Goal: Answer question/provide support

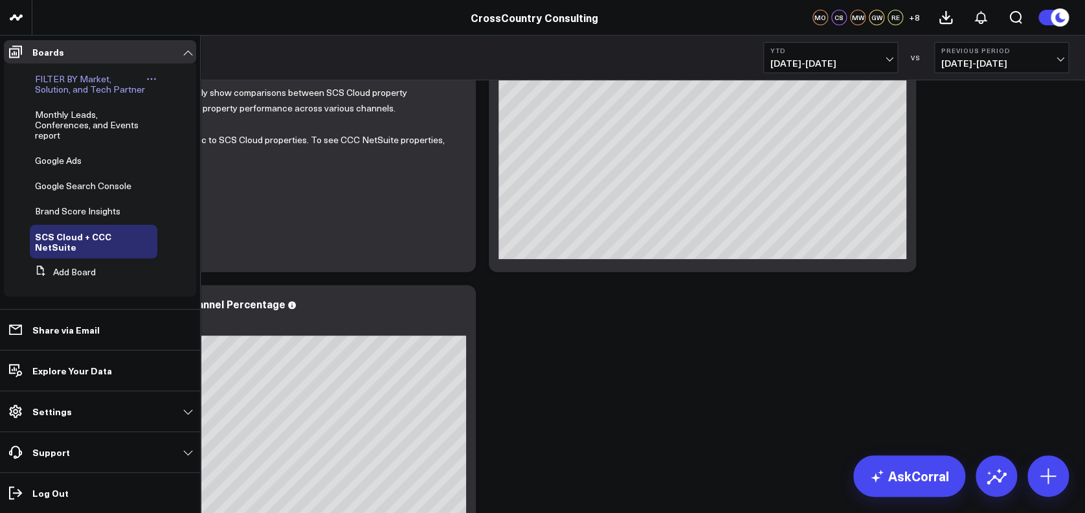
scroll to position [360, 0]
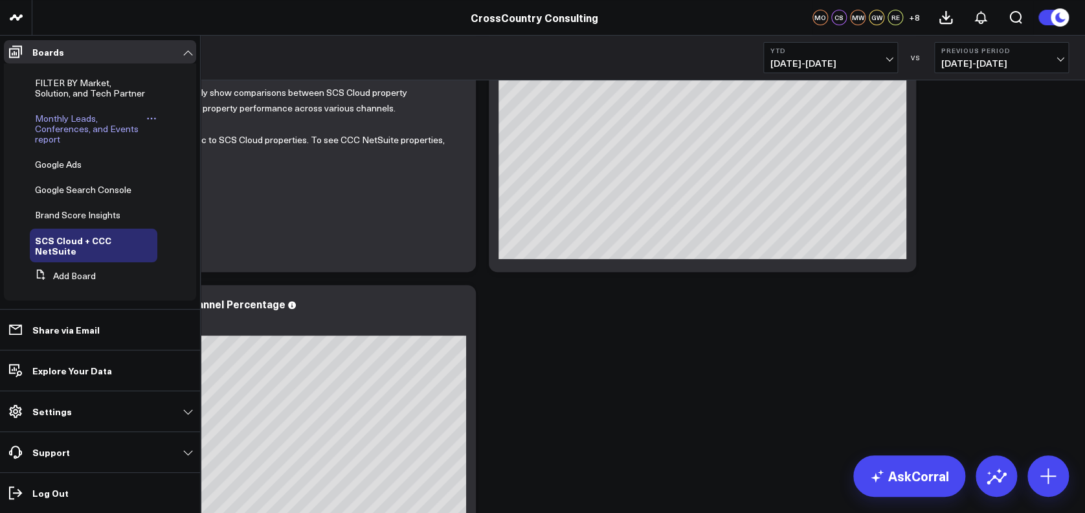
click at [56, 142] on span "Monthly Leads, Conferences, and Events report" at bounding box center [87, 128] width 104 height 33
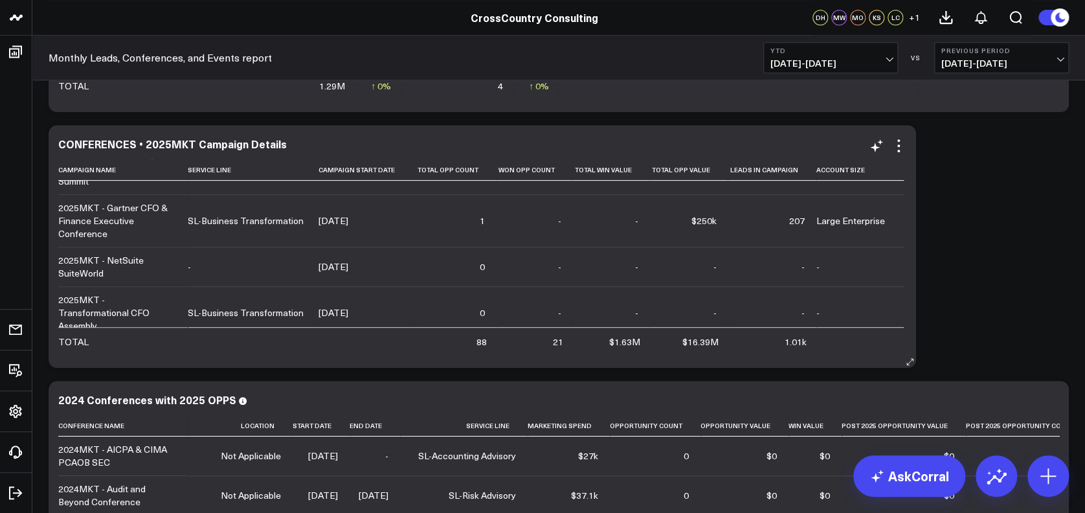
scroll to position [104, 0]
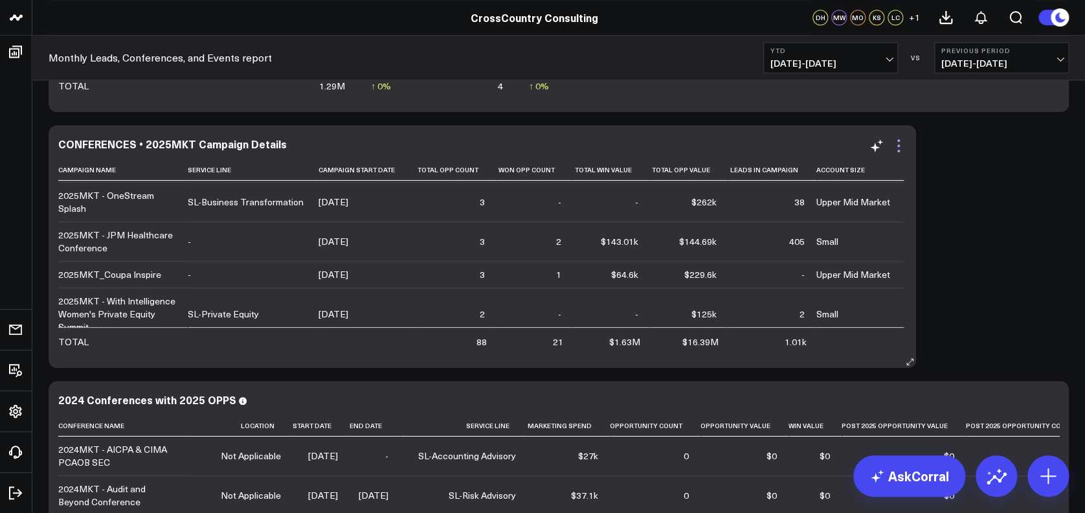
click at [903, 140] on icon at bounding box center [899, 146] width 16 height 16
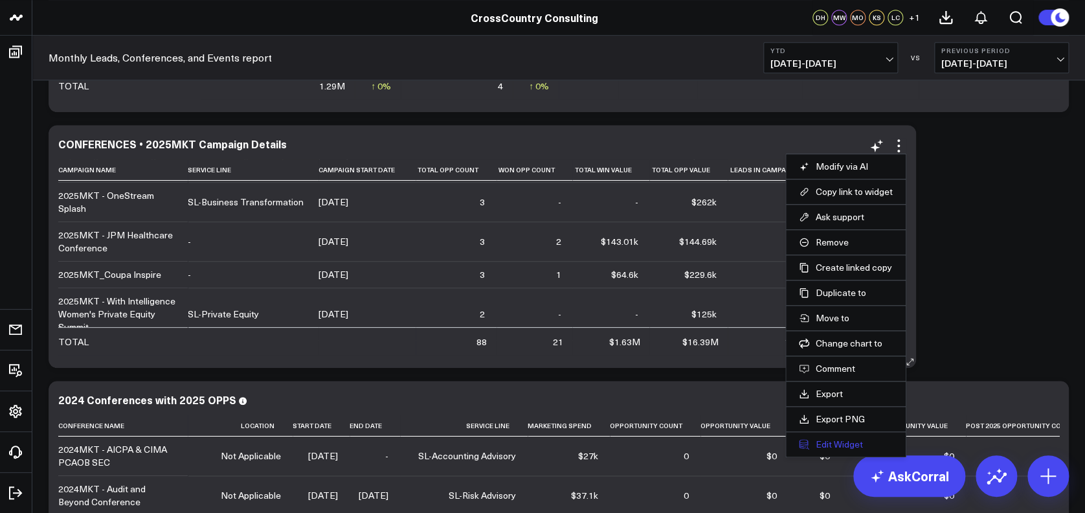
click at [823, 439] on button "Edit Widget" at bounding box center [846, 444] width 94 height 12
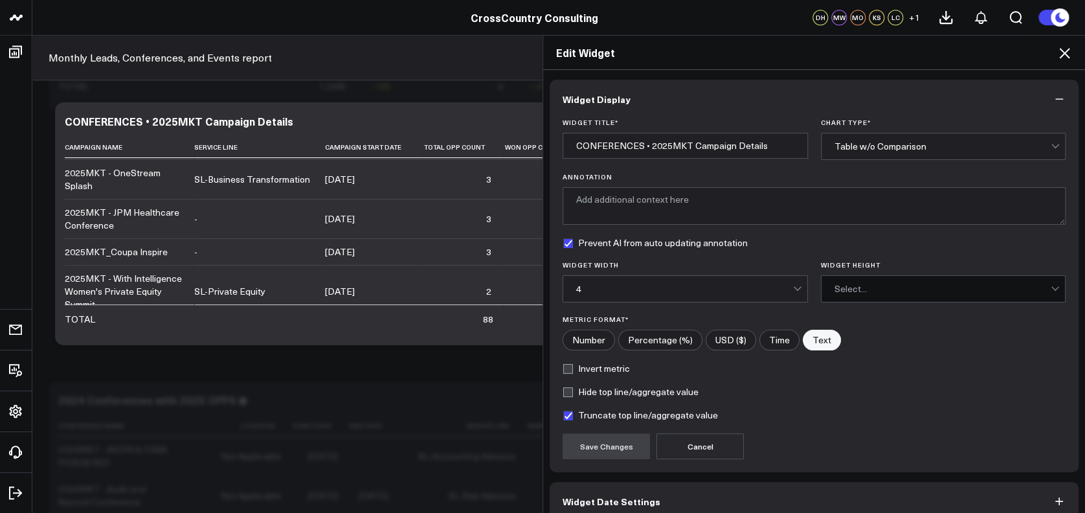
scroll to position [64, 0]
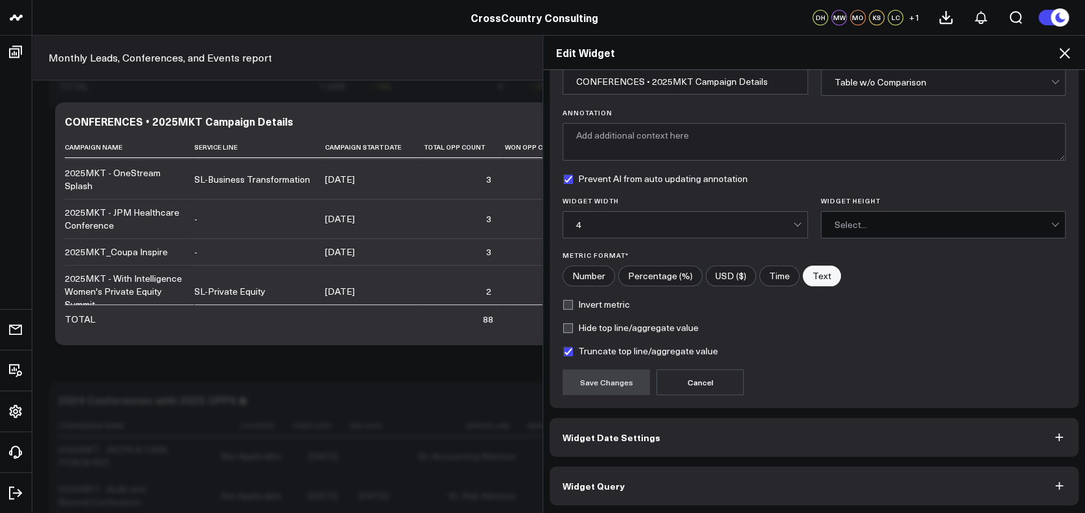
click at [808, 485] on button "Widget Query" at bounding box center [813, 485] width 529 height 39
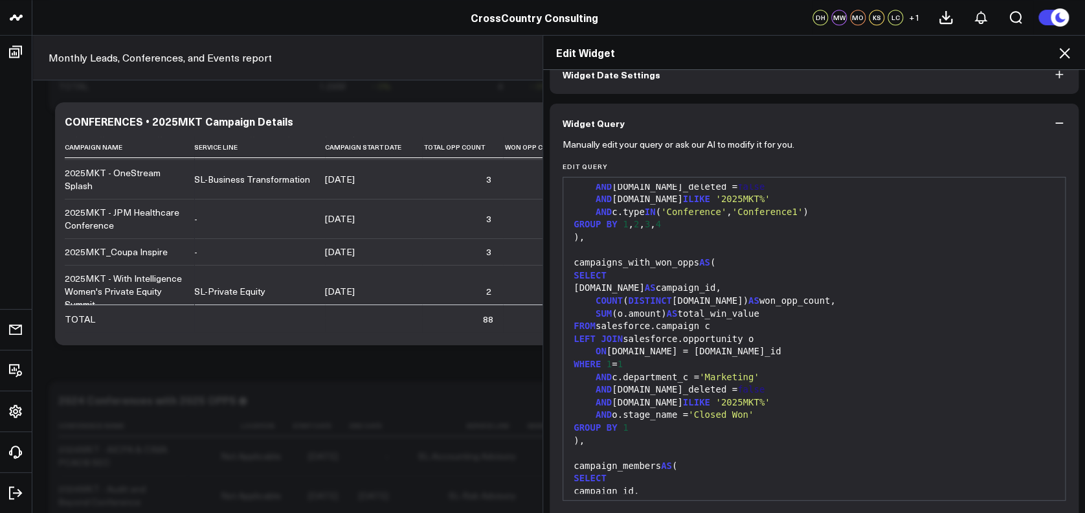
scroll to position [232, 0]
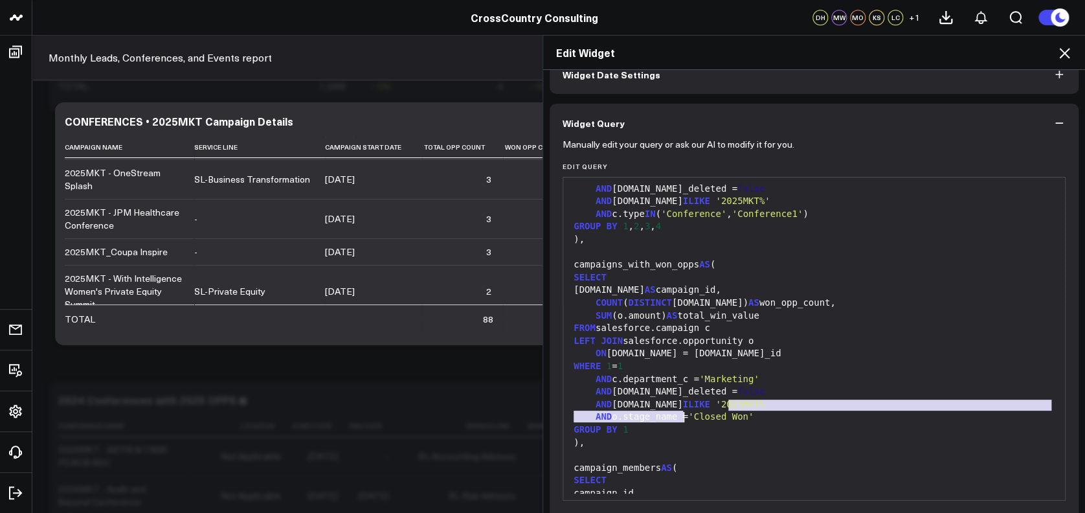
drag, startPoint x: 720, startPoint y: 404, endPoint x: 677, endPoint y: 412, distance: 43.5
click at [677, 412] on div "c.name AS campaign_name, c.service_line_c AS service_line, c.start_date AS camp…" at bounding box center [814, 448] width 489 height 994
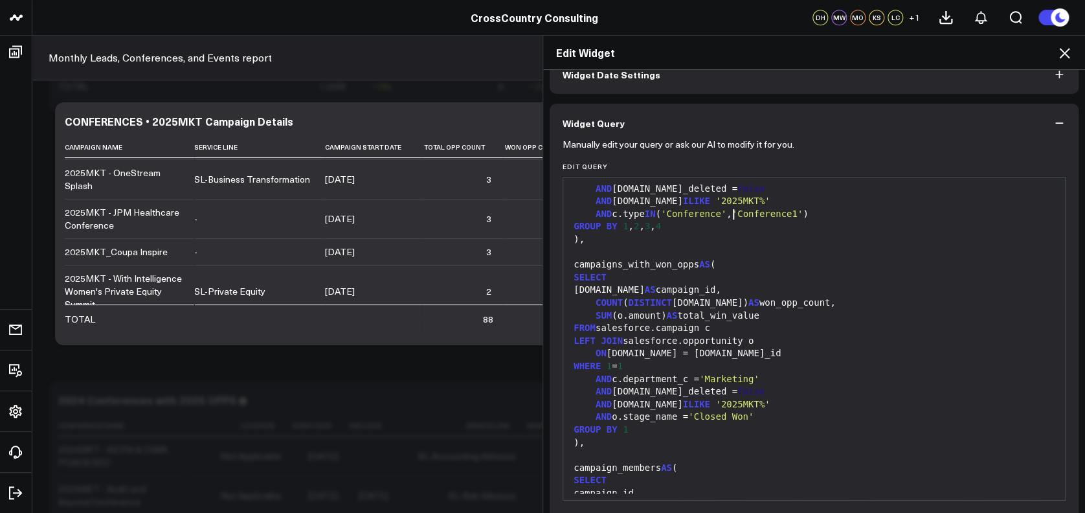
click at [731, 210] on span "'Conference1'" at bounding box center [766, 213] width 71 height 10
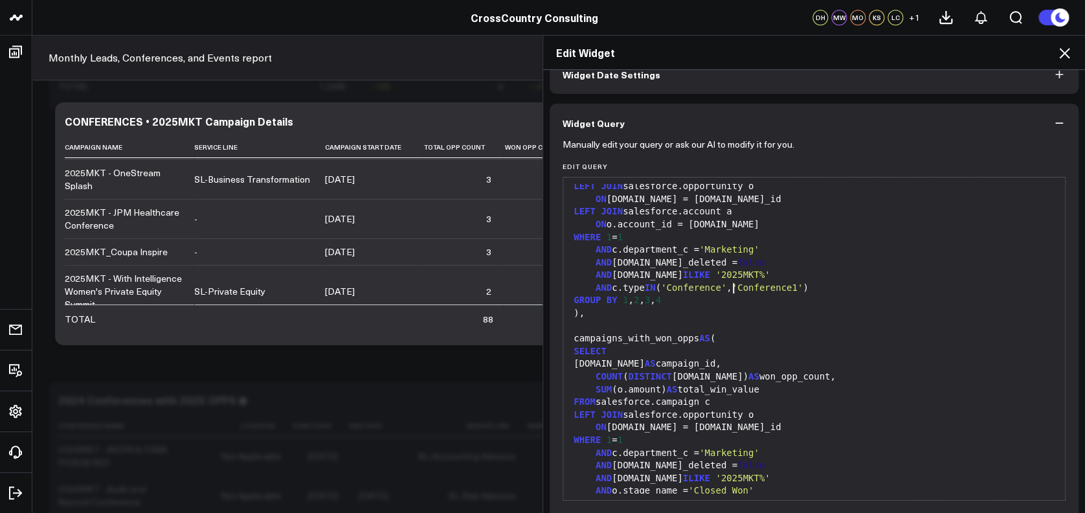
scroll to position [158, 0]
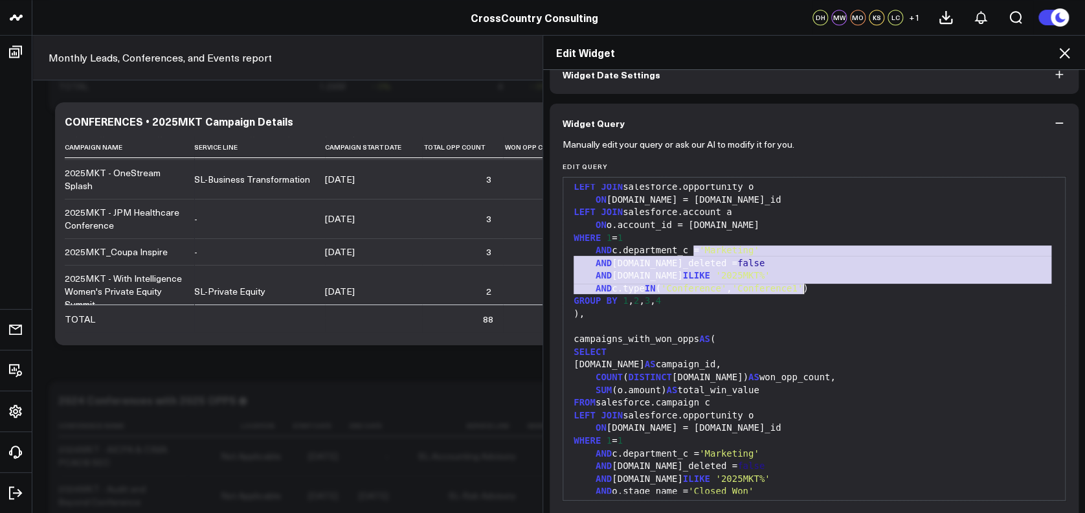
drag, startPoint x: 687, startPoint y: 246, endPoint x: 793, endPoint y: 290, distance: 115.5
click at [793, 290] on div "c.name AS campaign_name, c.service_line_c AS service_line, c.start_date AS camp…" at bounding box center [814, 523] width 489 height 994
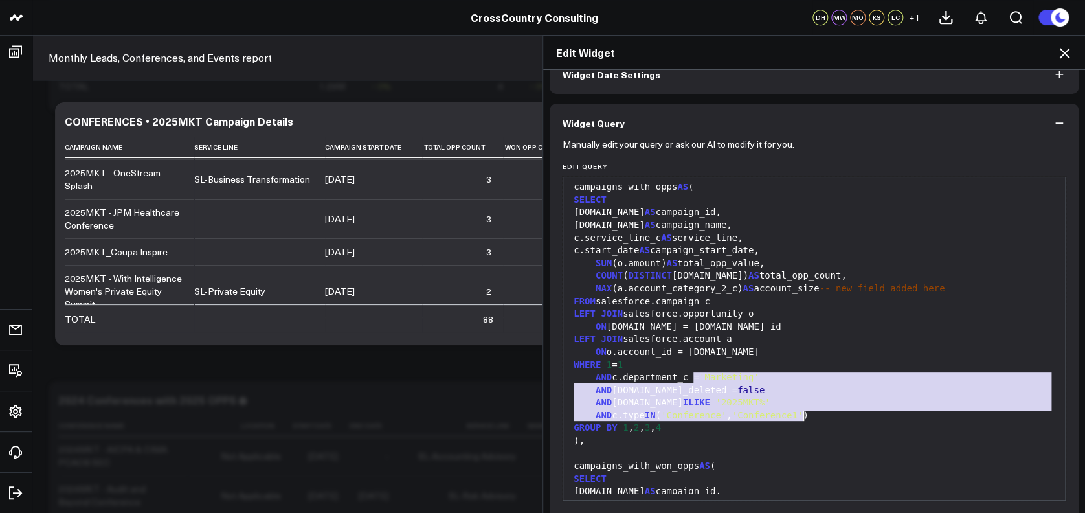
scroll to position [0, 0]
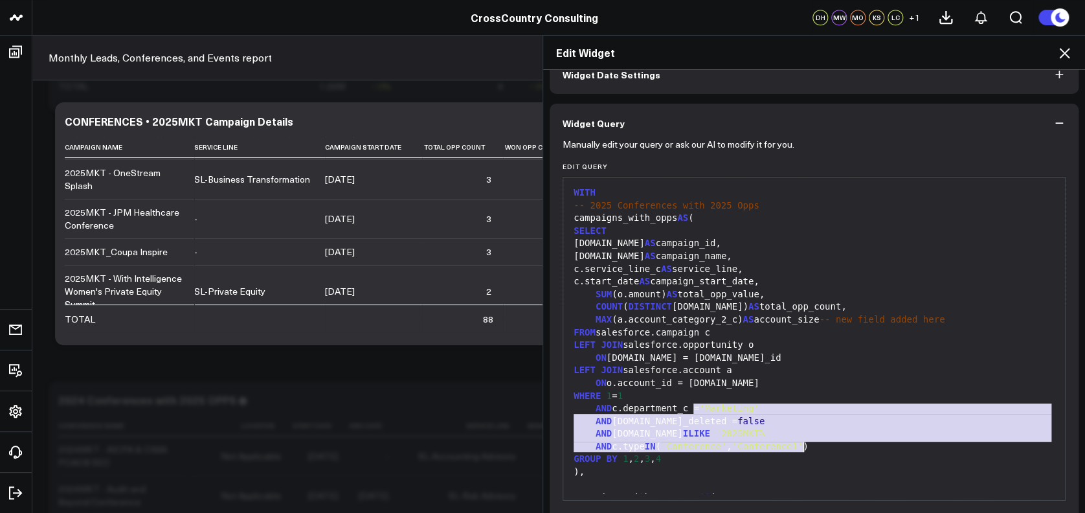
copy div "'Marketing' AND c.is_deleted = false AND c.name ILIKE '2025MKT%' AND c.type IN …"
click at [1062, 52] on icon at bounding box center [1064, 53] width 16 height 16
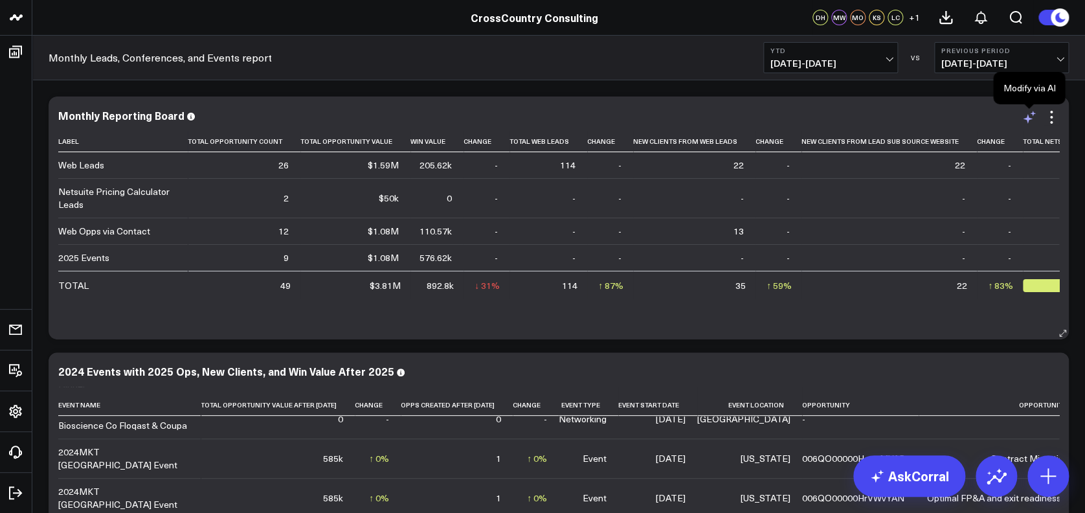
click at [1032, 118] on icon at bounding box center [1029, 117] width 16 height 16
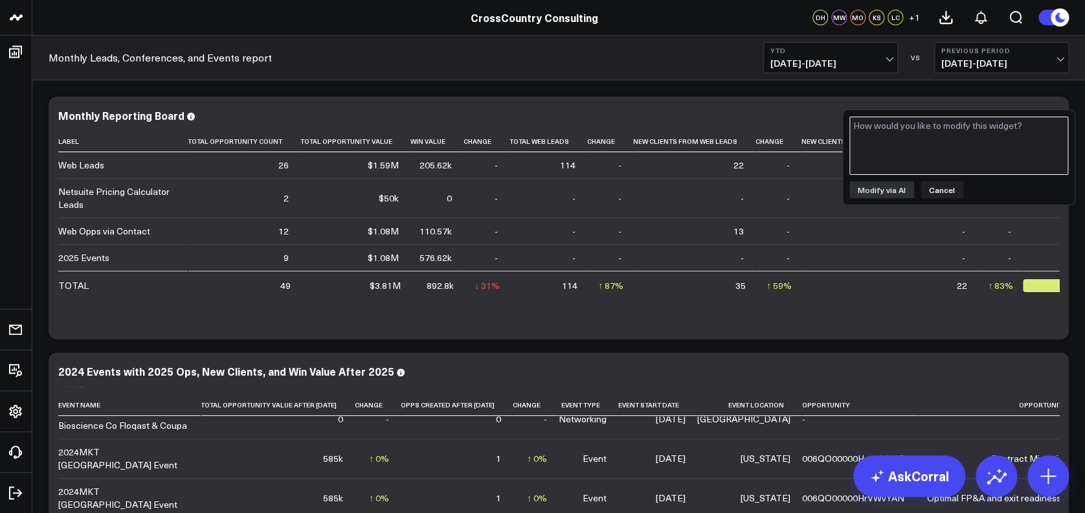
click at [916, 165] on textarea at bounding box center [958, 145] width 219 height 58
paste textarea "'Marketing' AND c.is_deleted = false AND c.name ILIKE '2025MKT%' AND c.type IN …"
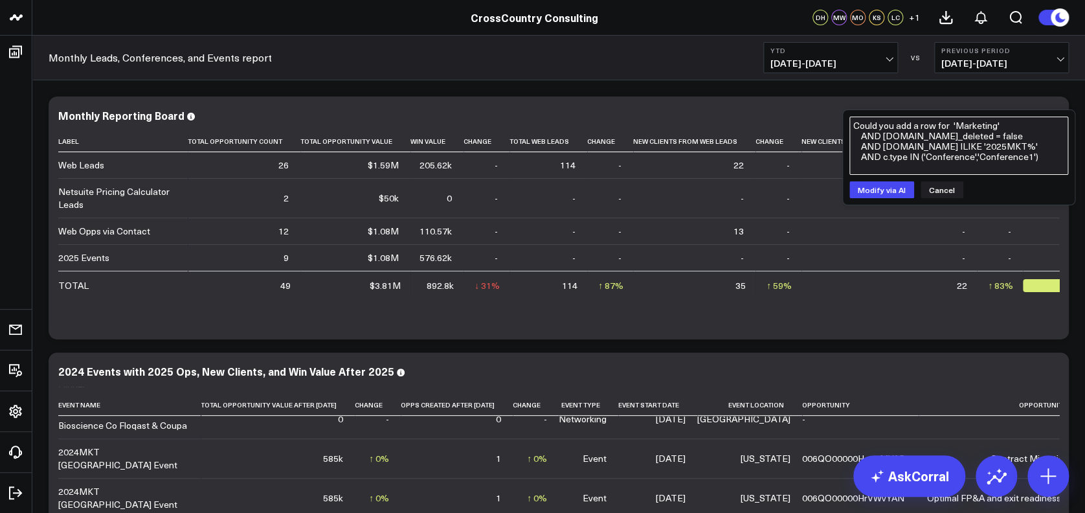
click at [947, 127] on textarea "Could you add a row for 'Marketing' AND c.is_deleted = false AND c.name ILIKE '…" at bounding box center [958, 145] width 219 height 58
drag, startPoint x: 1035, startPoint y: 165, endPoint x: 911, endPoint y: 137, distance: 126.9
click at [911, 137] on textarea "Could you add a row for Sales force 2025MKT campaigns 'Marketing' AND c.is_dele…" at bounding box center [958, 145] width 219 height 58
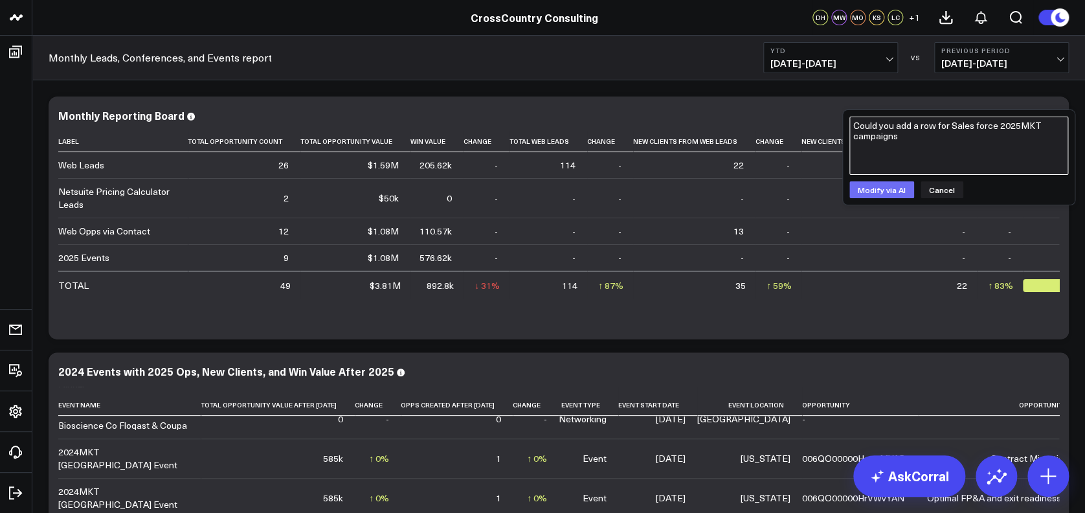
type textarea "Could you add a row for Sales force 2025MKT campaigns"
click at [883, 195] on button "Modify via AI" at bounding box center [881, 189] width 65 height 17
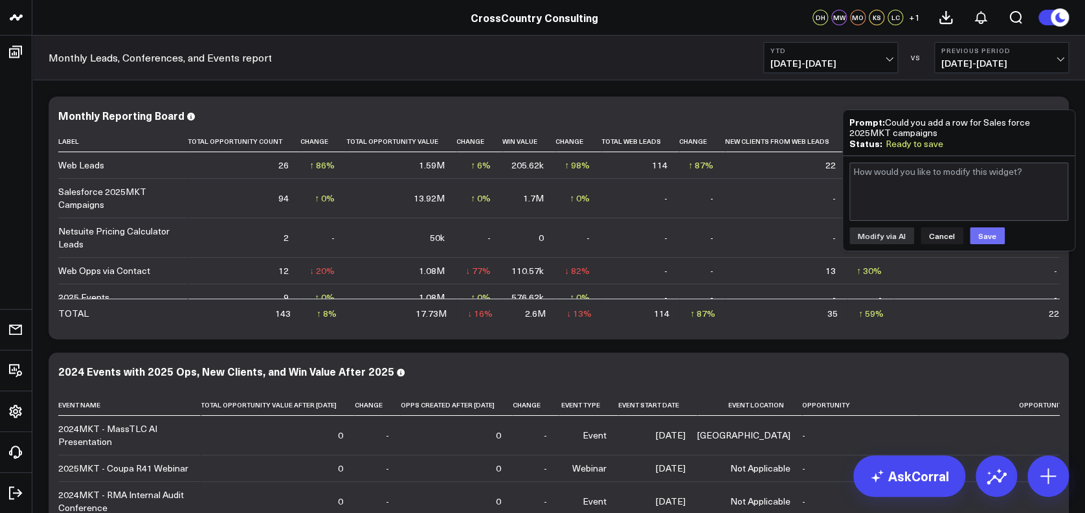
click at [989, 230] on button "Save" at bounding box center [987, 235] width 35 height 17
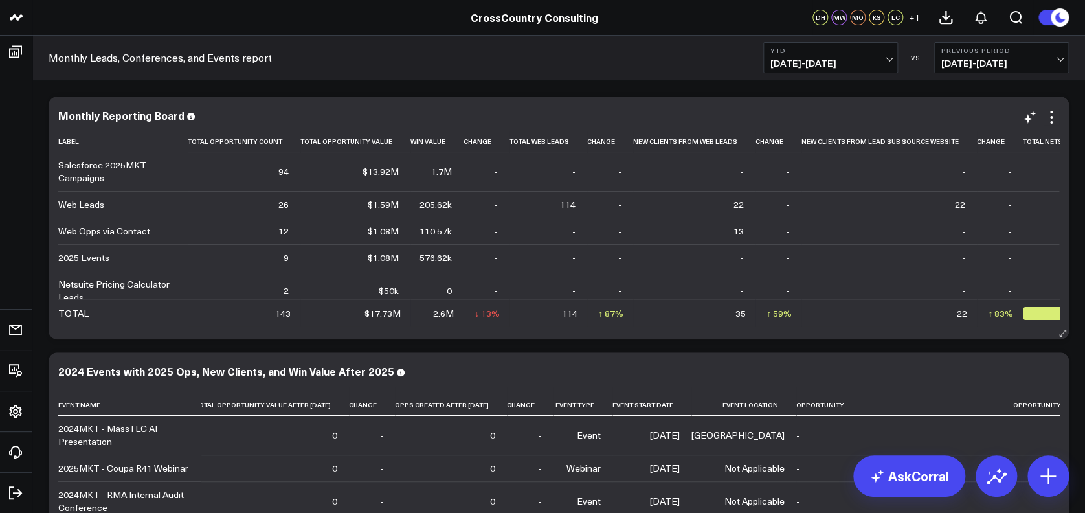
scroll to position [17, 0]
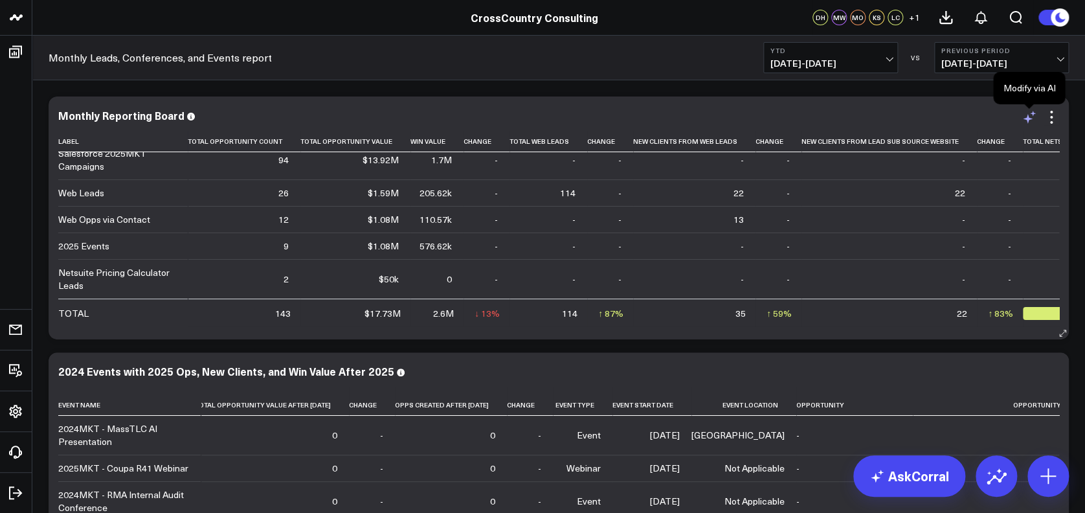
click at [1024, 120] on icon at bounding box center [1029, 117] width 16 height 16
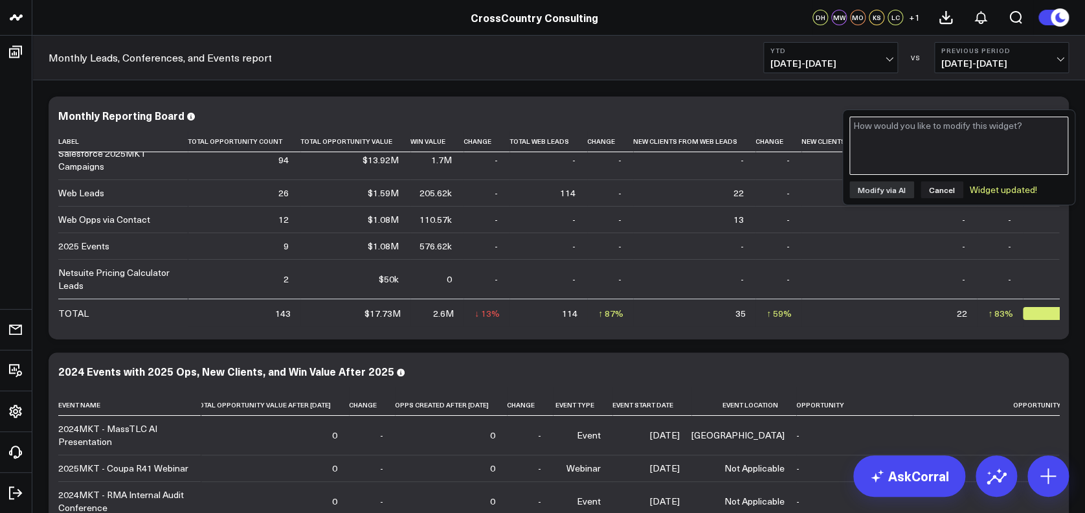
click at [945, 140] on textarea at bounding box center [958, 145] width 219 height 58
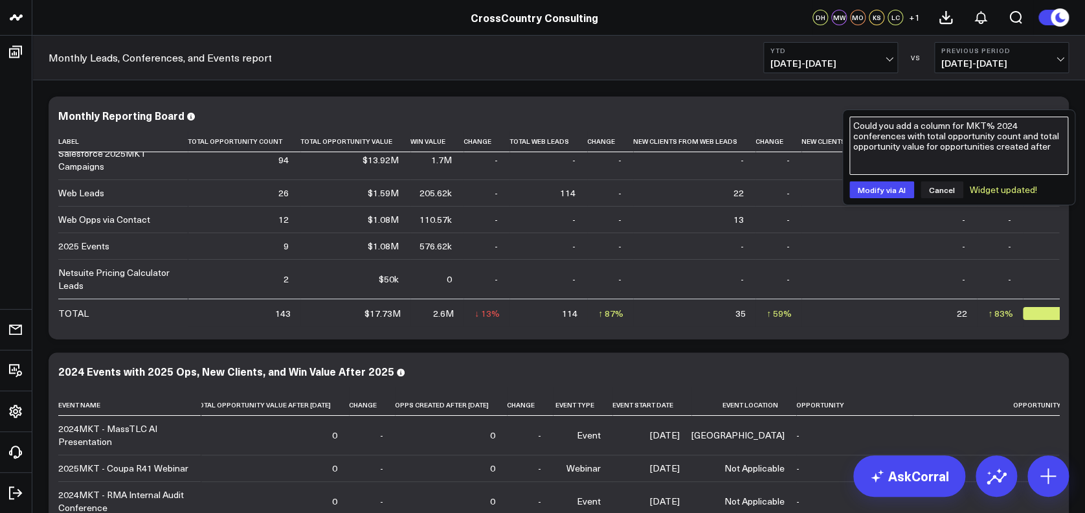
click at [1048, 142] on textarea "Could you add a column for MKT% 2024 conferences with total opportunity count a…" at bounding box center [958, 145] width 219 height 58
click at [951, 130] on textarea "Could you add a column for MKT% 2024 conferences with total opportunity count a…" at bounding box center [958, 145] width 219 height 58
type textarea "Could you add a row for MKT% 2024 conferences with total opportunity count and …"
click at [860, 186] on button "Modify via AI" at bounding box center [881, 189] width 65 height 17
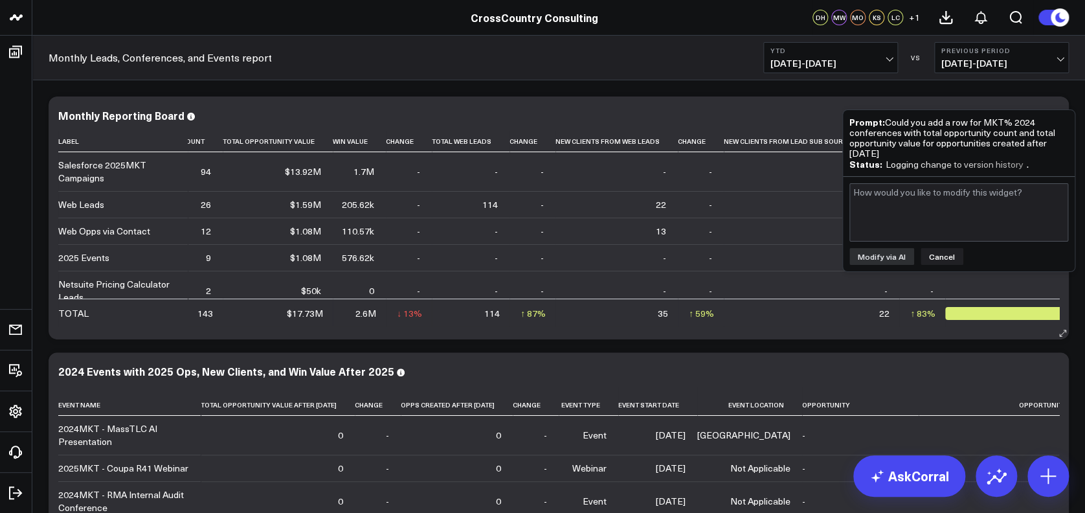
scroll to position [0, 0]
